Goal: Task Accomplishment & Management: Use online tool/utility

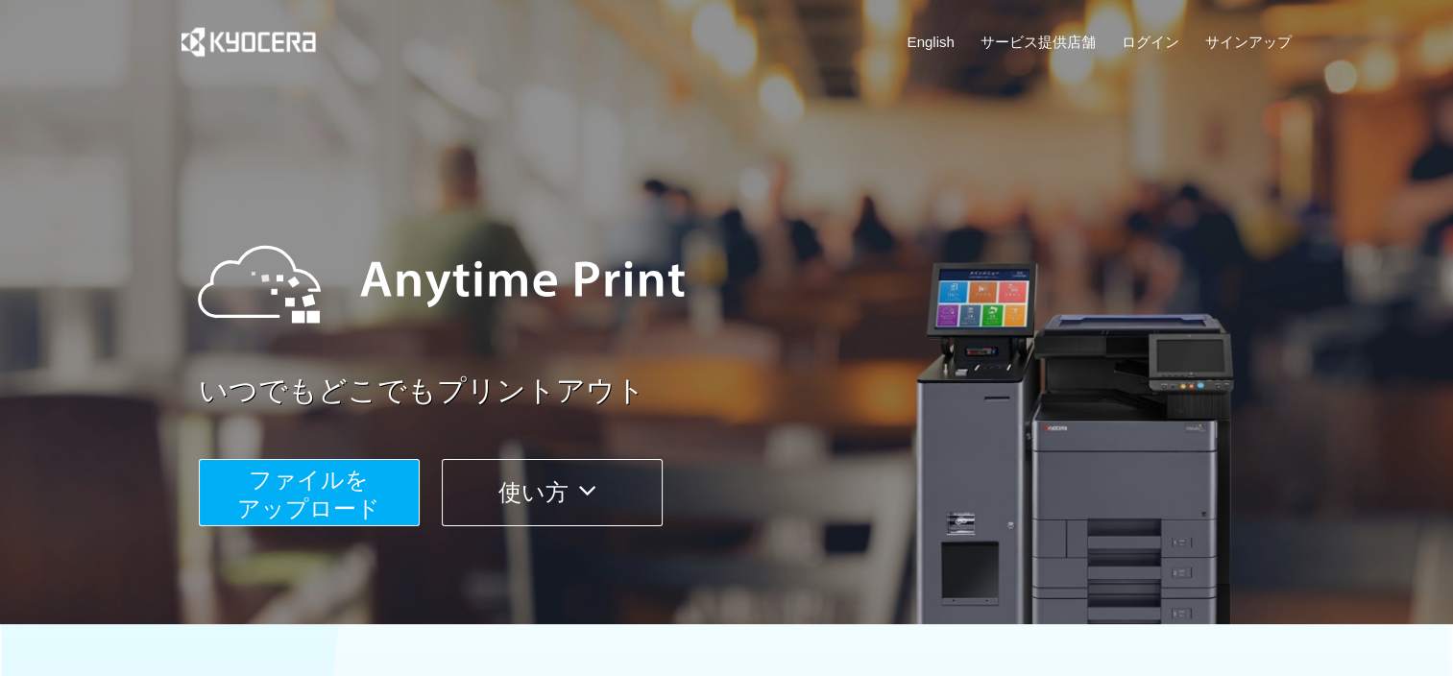
click at [319, 479] on span "ファイルを ​​アップロード" at bounding box center [308, 494] width 143 height 55
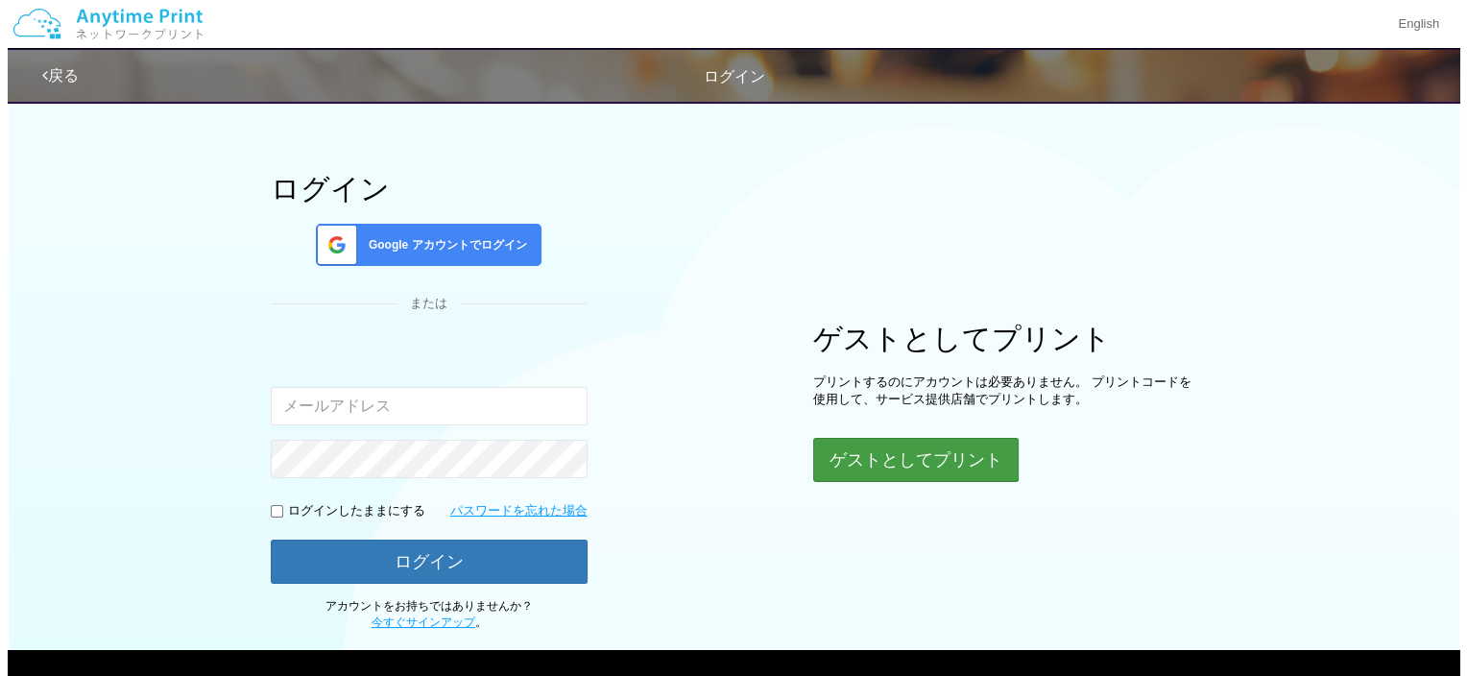
scroll to position [96, 0]
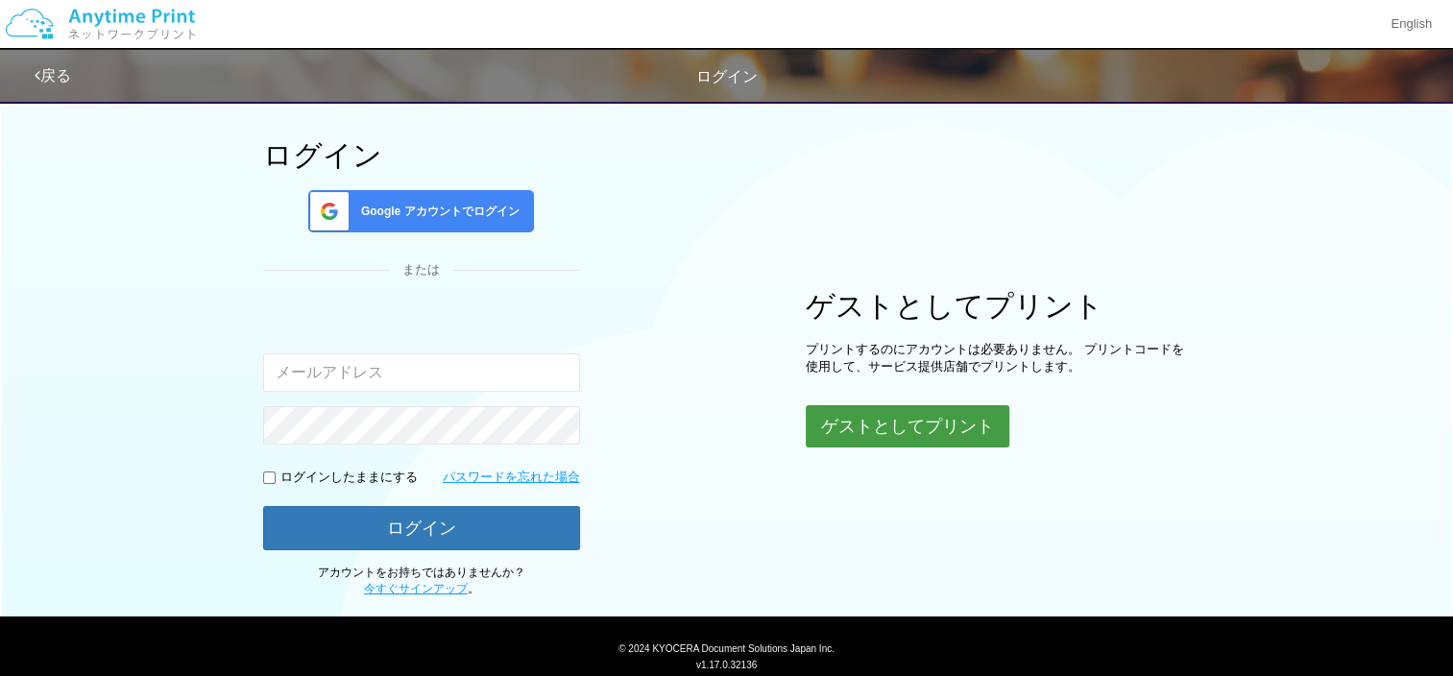
click at [905, 430] on button "ゲストとしてプリント" at bounding box center [908, 426] width 204 height 42
click at [906, 421] on button "ゲストとしてプリント" at bounding box center [908, 426] width 204 height 42
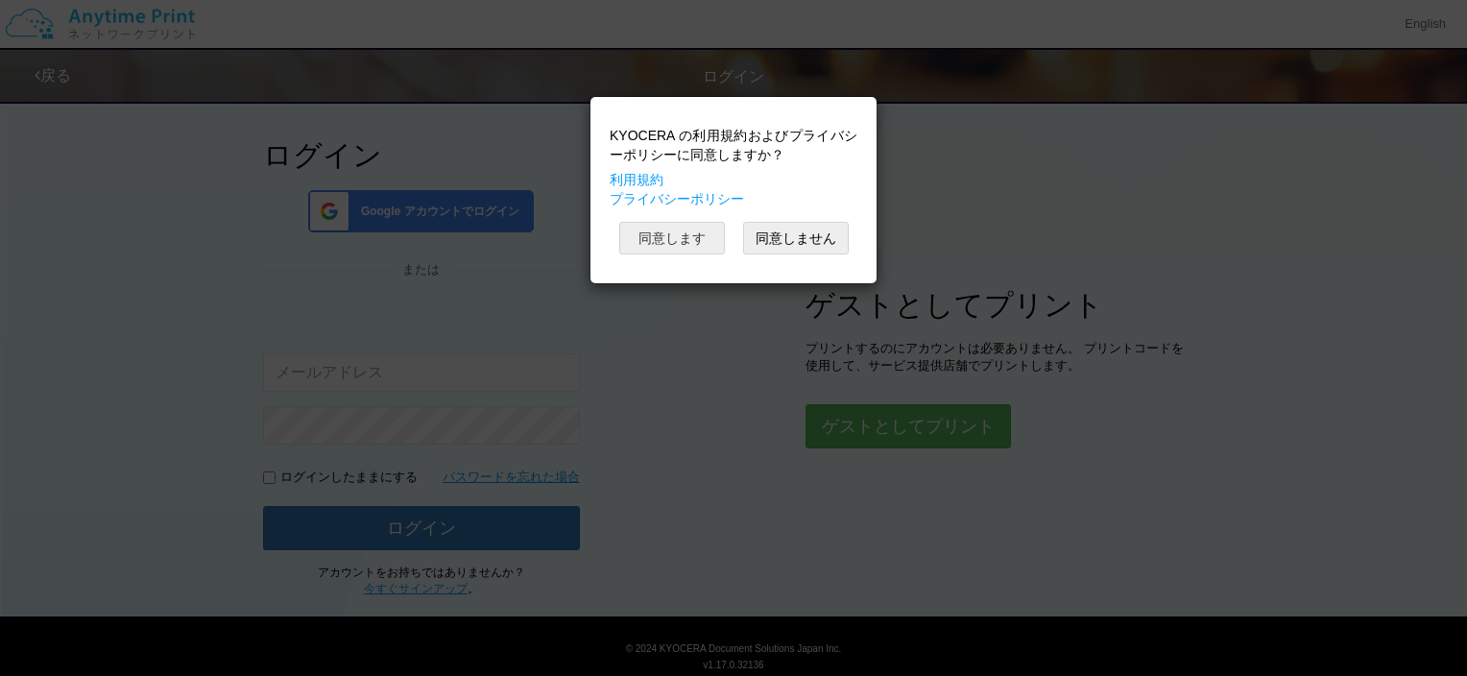
click at [637, 240] on button "同意します" at bounding box center [672, 238] width 106 height 33
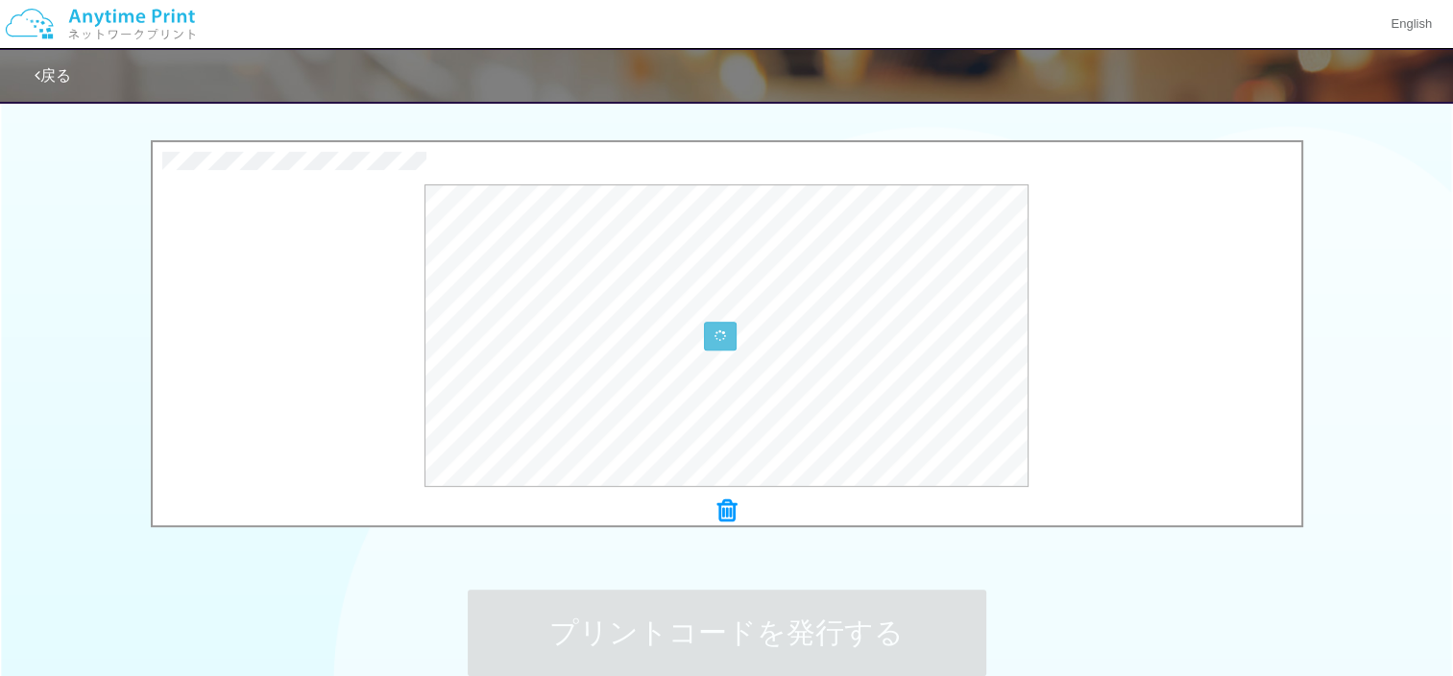
scroll to position [591, 0]
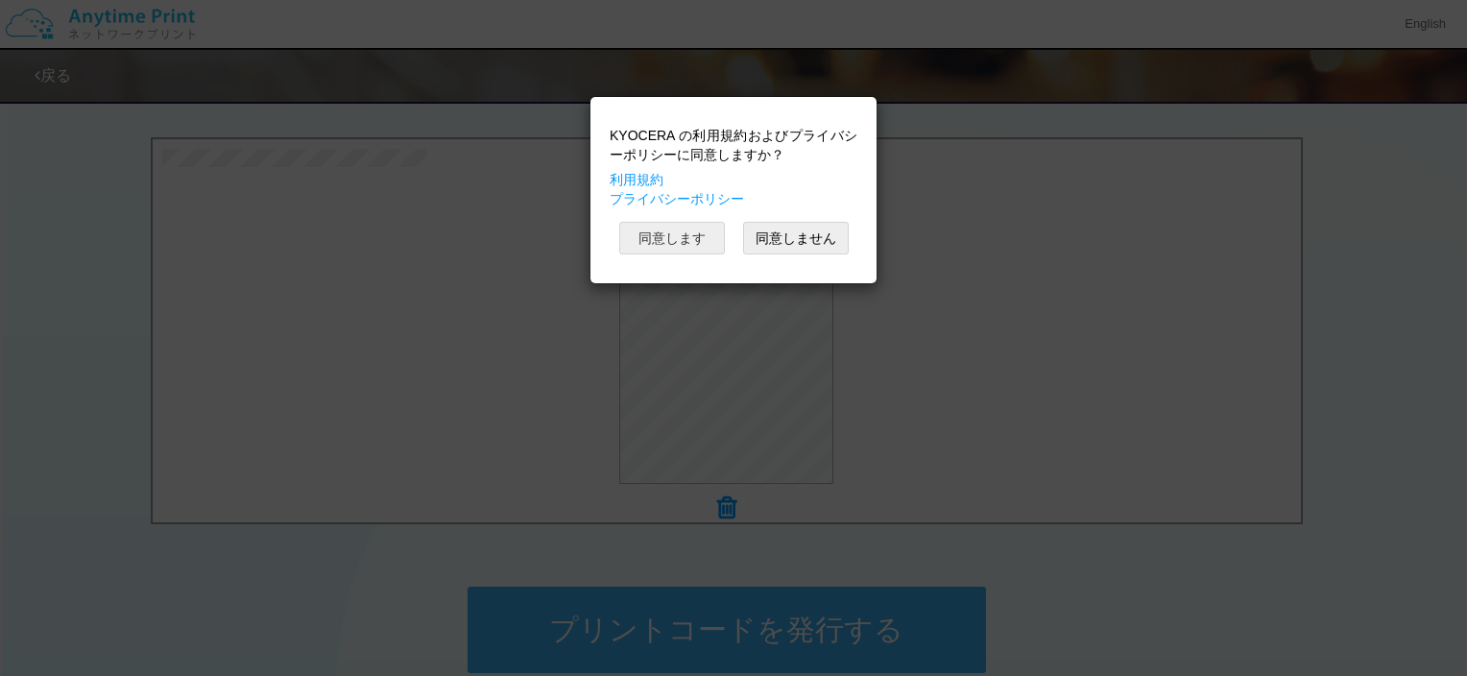
click at [689, 241] on button "同意します" at bounding box center [672, 238] width 106 height 33
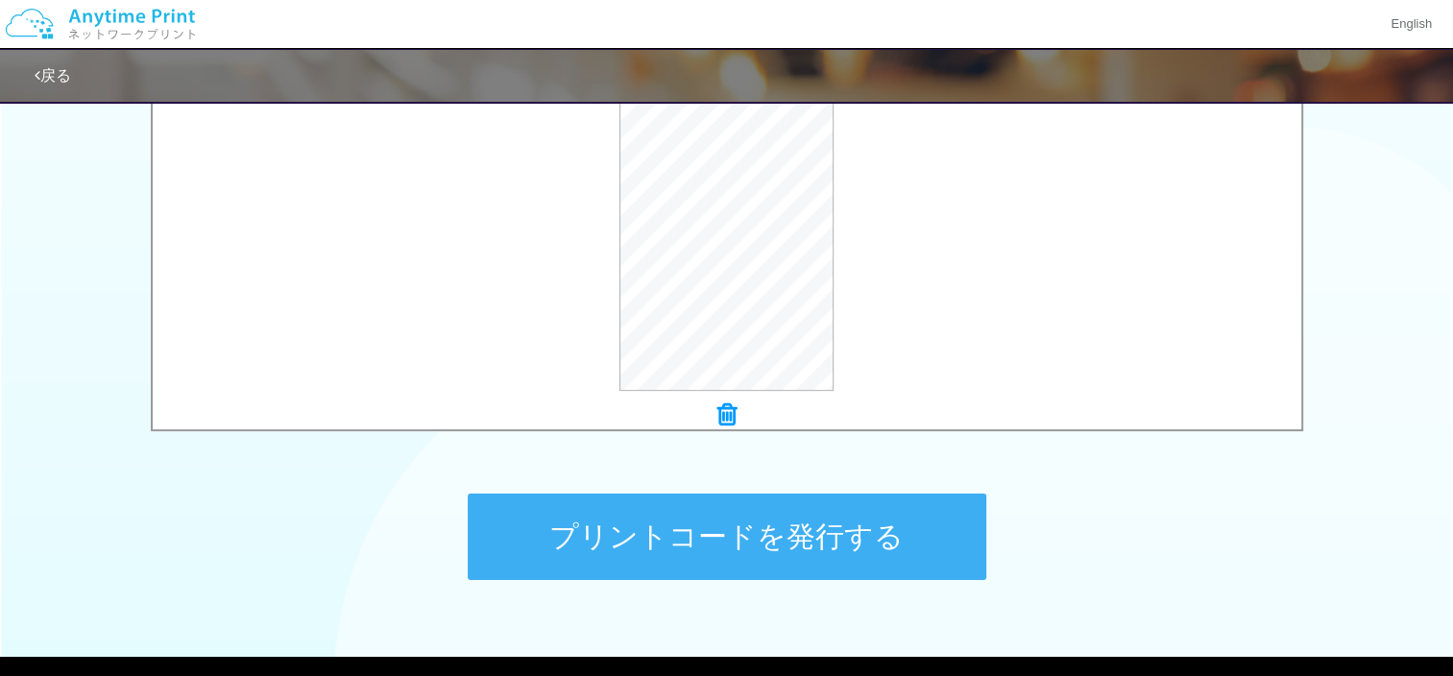
scroll to position [783, 0]
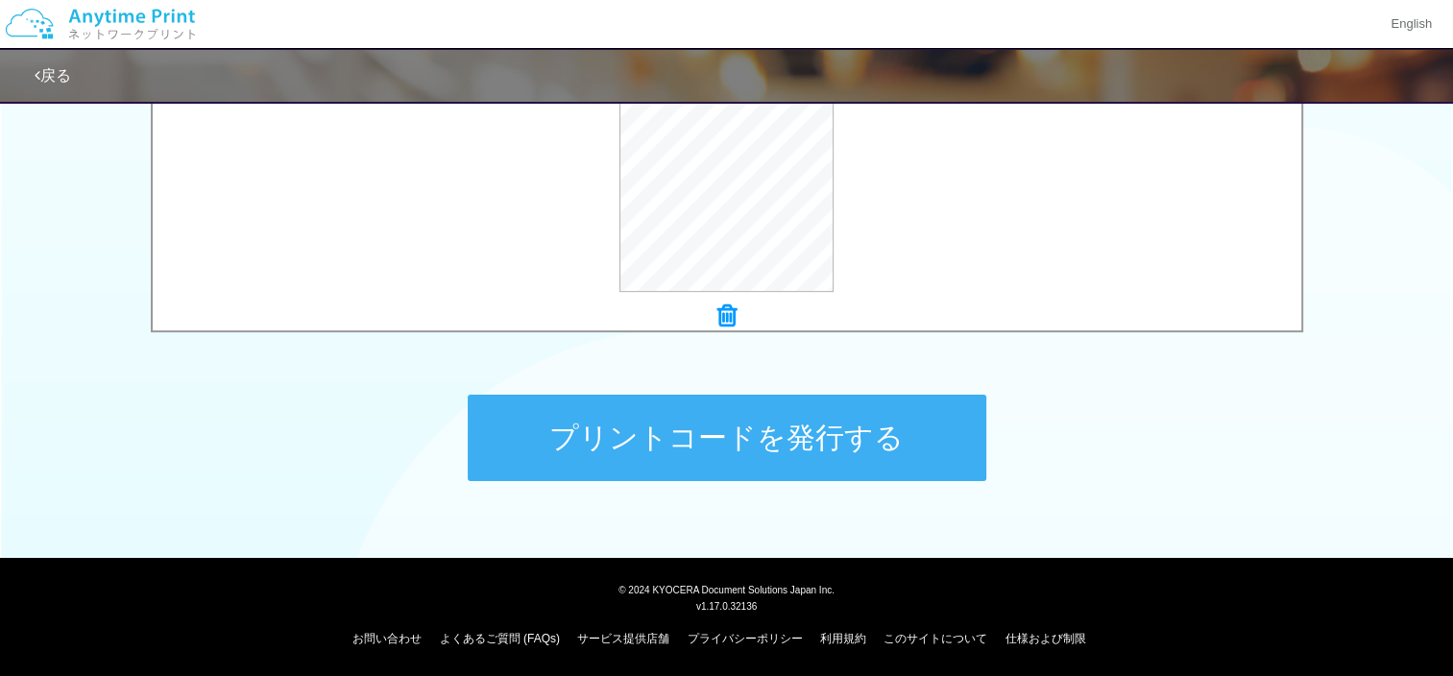
click at [594, 430] on button "プリントコードを発行する" at bounding box center [727, 438] width 518 height 86
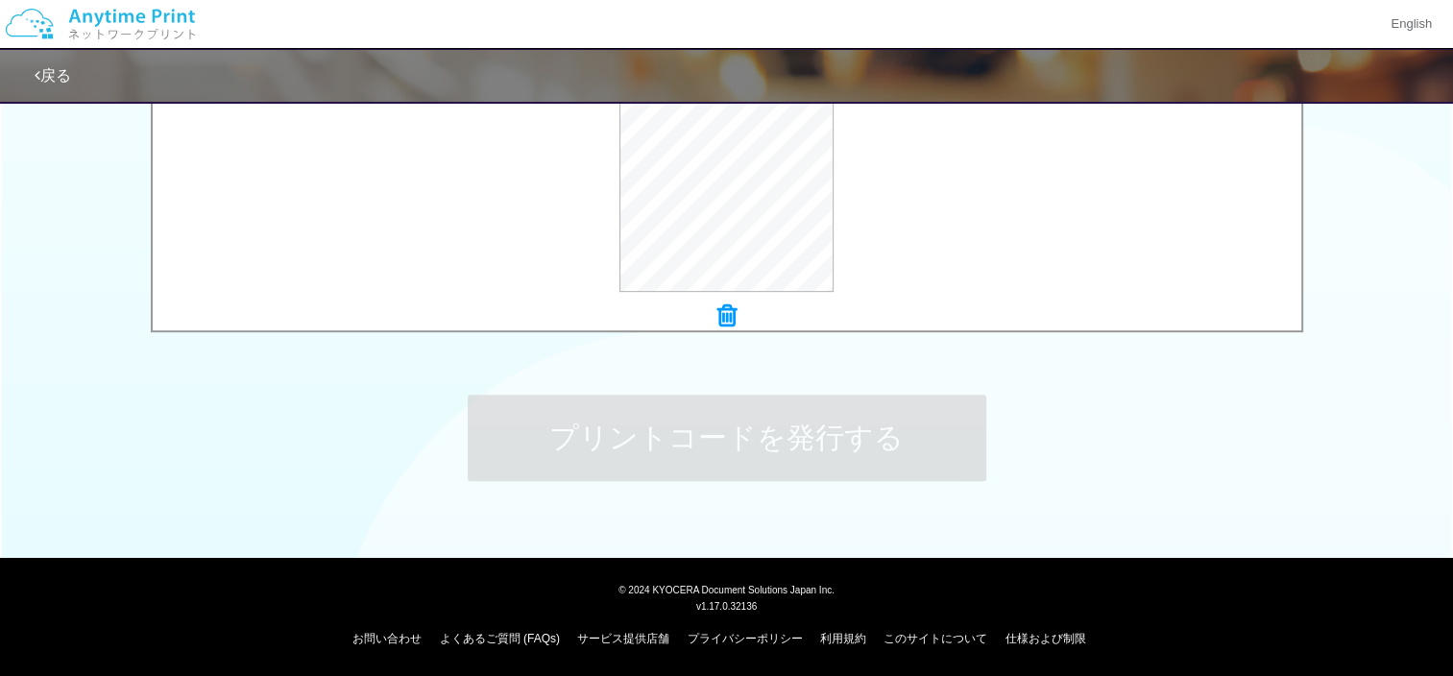
scroll to position [0, 0]
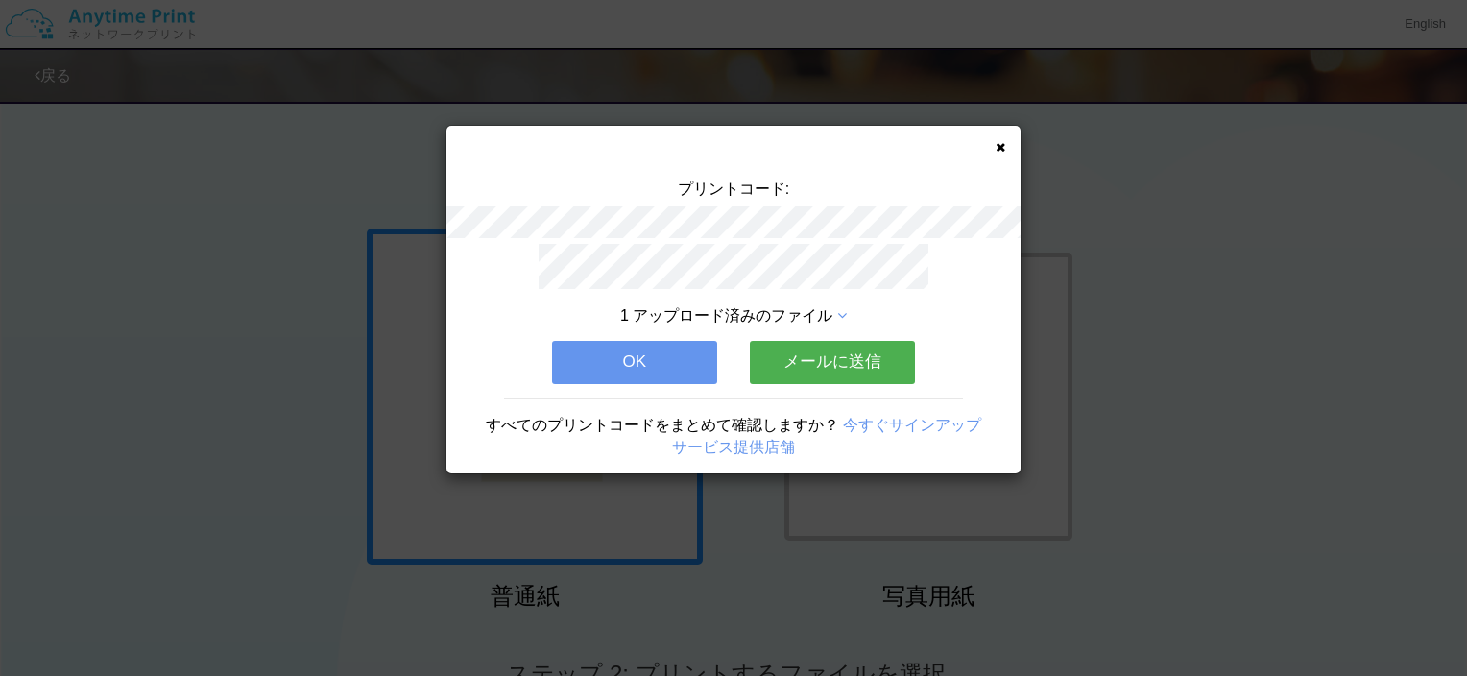
click at [676, 352] on button "OK" at bounding box center [634, 362] width 165 height 42
